Goal: Information Seeking & Learning: Learn about a topic

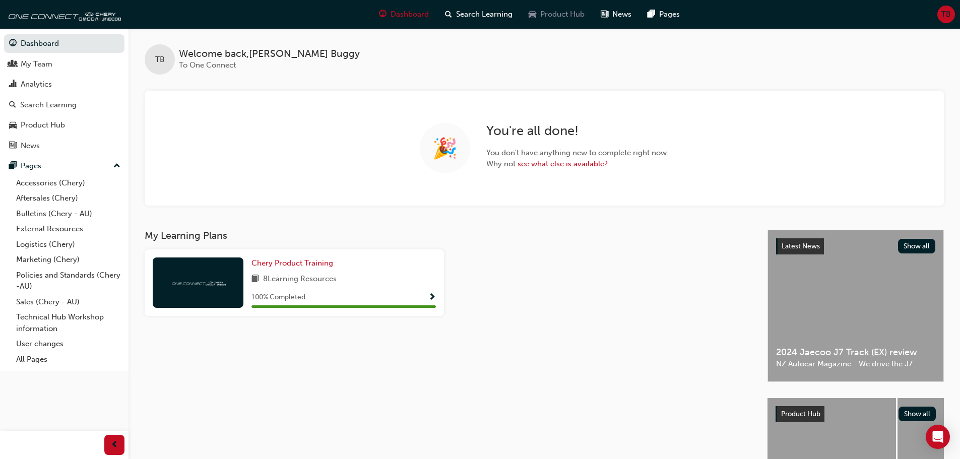
click at [556, 24] on div "Product Hub" at bounding box center [556, 14] width 72 height 21
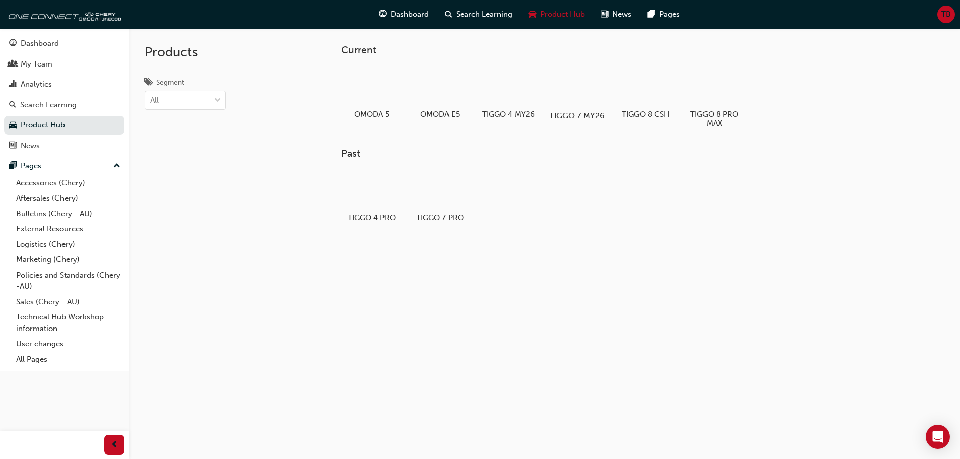
click at [577, 95] on div at bounding box center [577, 86] width 56 height 40
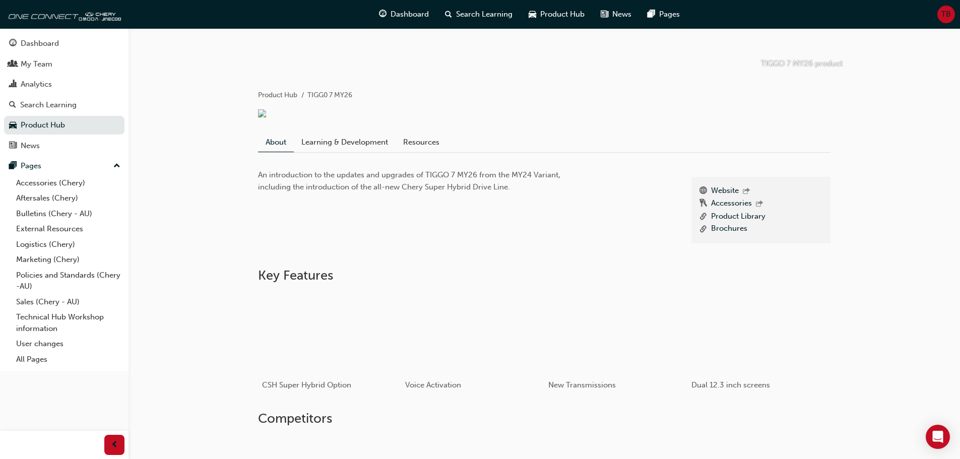
scroll to position [132, 0]
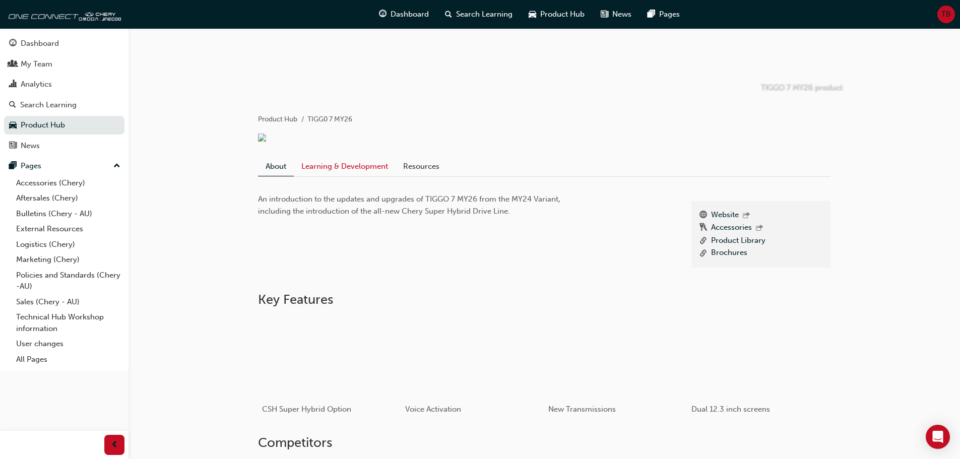
click at [334, 170] on link "Learning & Development" at bounding box center [345, 166] width 102 height 19
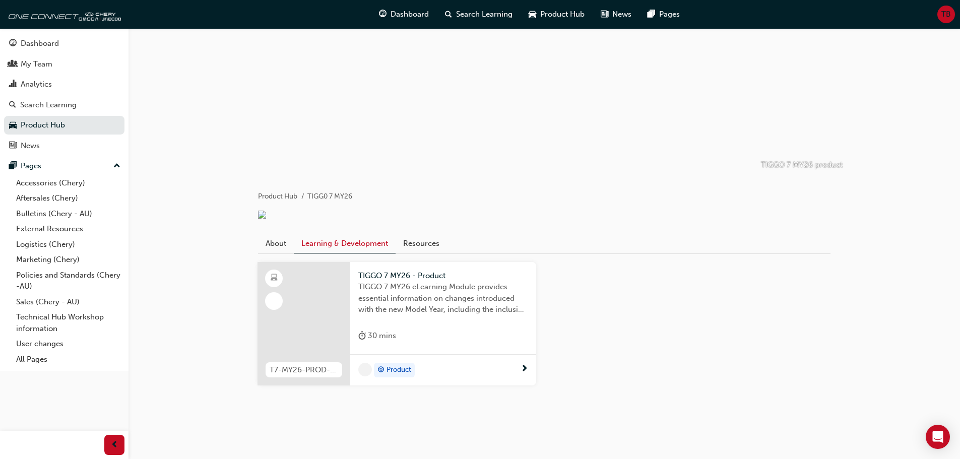
scroll to position [55, 0]
click at [437, 367] on div "Product" at bounding box center [439, 370] width 162 height 15
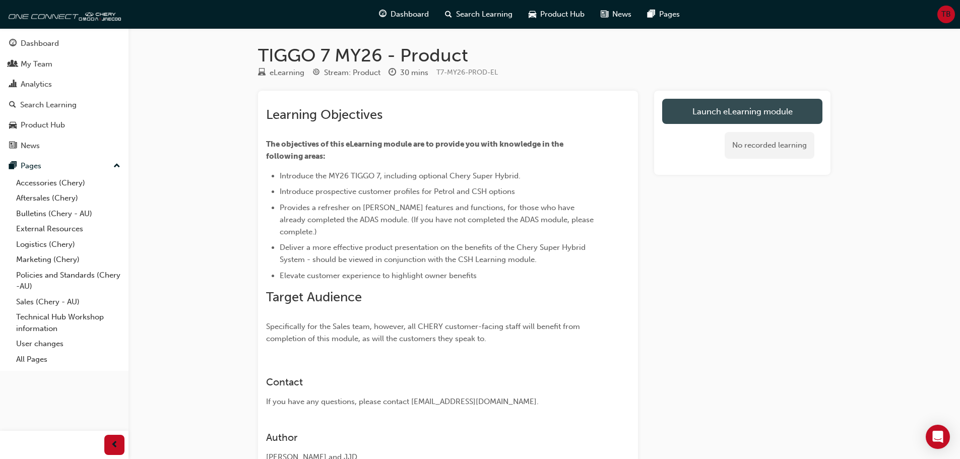
click at [722, 115] on link "Launch eLearning module" at bounding box center [742, 111] width 160 height 25
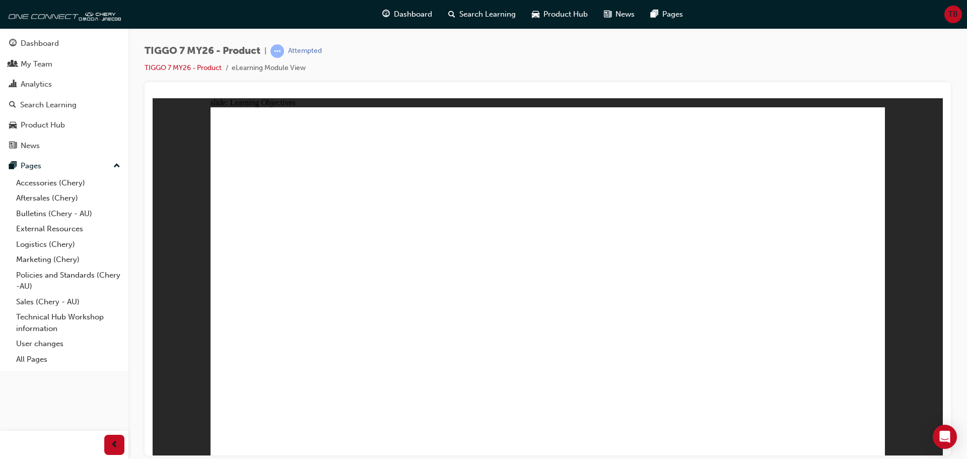
drag, startPoint x: 858, startPoint y: 437, endPoint x: 865, endPoint y: 443, distance: 9.3
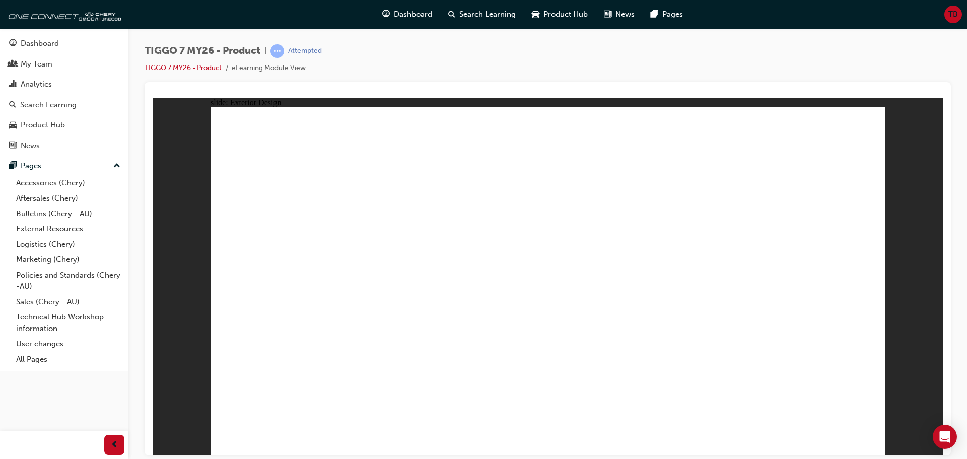
drag, startPoint x: 348, startPoint y: 400, endPoint x: 350, endPoint y: 405, distance: 6.1
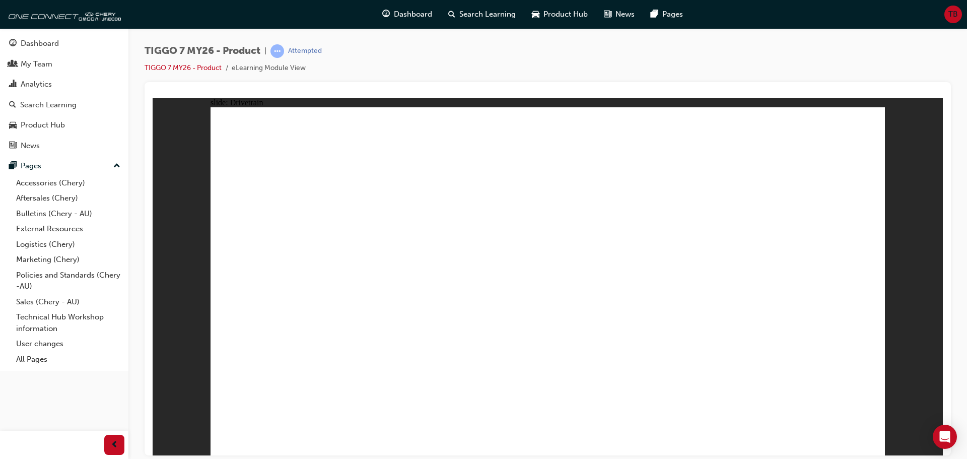
drag, startPoint x: 545, startPoint y: 365, endPoint x: 636, endPoint y: 359, distance: 90.8
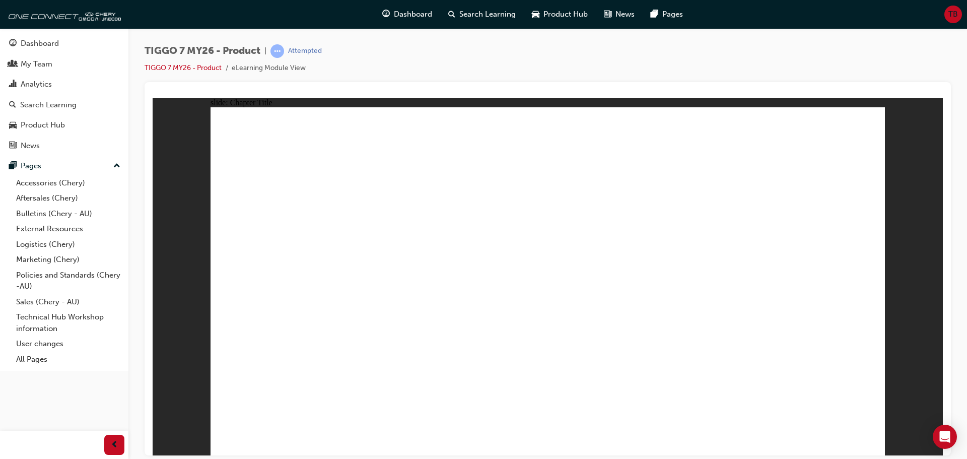
drag, startPoint x: 643, startPoint y: 145, endPoint x: 273, endPoint y: 295, distance: 399.7
drag, startPoint x: 737, startPoint y: 217, endPoint x: 556, endPoint y: 303, distance: 201.0
drag, startPoint x: 533, startPoint y: 158, endPoint x: 818, endPoint y: 319, distance: 327.2
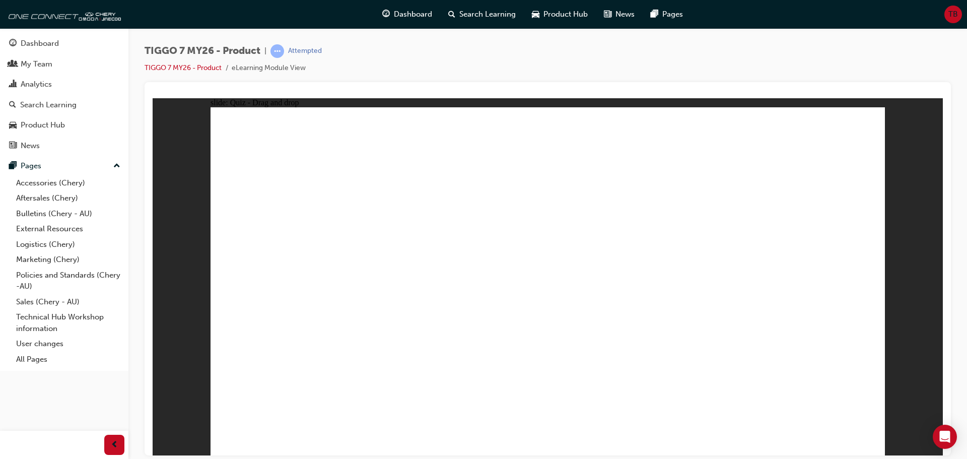
drag, startPoint x: 603, startPoint y: 207, endPoint x: 431, endPoint y: 291, distance: 191.5
drag, startPoint x: 804, startPoint y: 149, endPoint x: 692, endPoint y: 299, distance: 187.9
drag, startPoint x: 546, startPoint y: 314, endPoint x: 565, endPoint y: 255, distance: 61.5
drag, startPoint x: 638, startPoint y: 305, endPoint x: 534, endPoint y: 308, distance: 103.3
drag, startPoint x: 754, startPoint y: 211, endPoint x: 715, endPoint y: 304, distance: 100.7
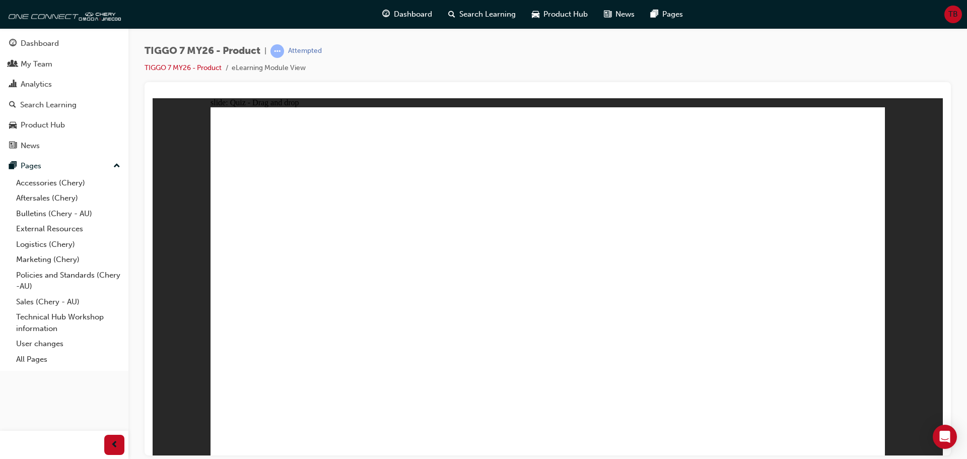
drag, startPoint x: 807, startPoint y: 192, endPoint x: 587, endPoint y: 300, distance: 244.9
drag, startPoint x: 689, startPoint y: 188, endPoint x: 305, endPoint y: 314, distance: 403.5
drag, startPoint x: 549, startPoint y: 183, endPoint x: 294, endPoint y: 364, distance: 312.1
